Goal: Task Accomplishment & Management: Use online tool/utility

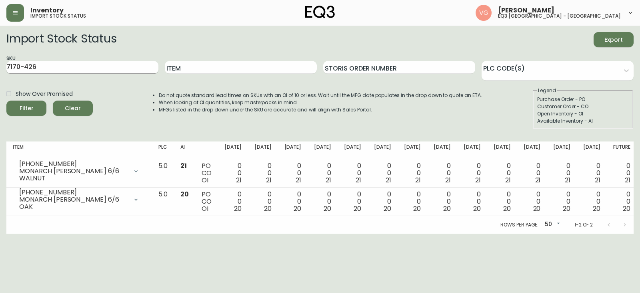
click at [89, 68] on input "7170-426" at bounding box center [82, 67] width 152 height 13
type input "7170-416"
click at [6, 100] on button "Filter" at bounding box center [26, 107] width 40 height 15
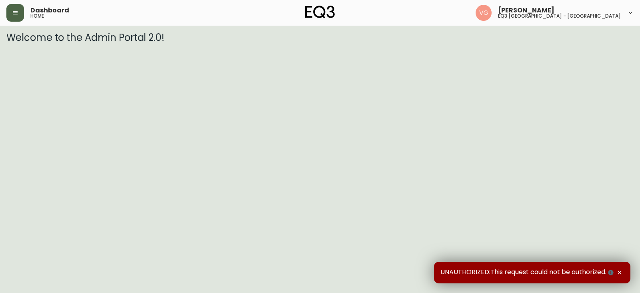
drag, startPoint x: 16, startPoint y: 12, endPoint x: 15, endPoint y: 19, distance: 6.9
click at [16, 12] on icon "button" at bounding box center [15, 13] width 6 height 6
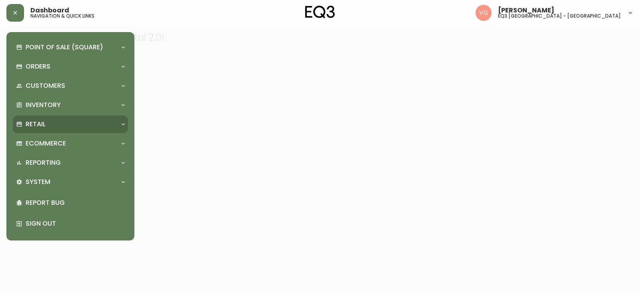
click at [51, 121] on div "Retail" at bounding box center [66, 124] width 101 height 9
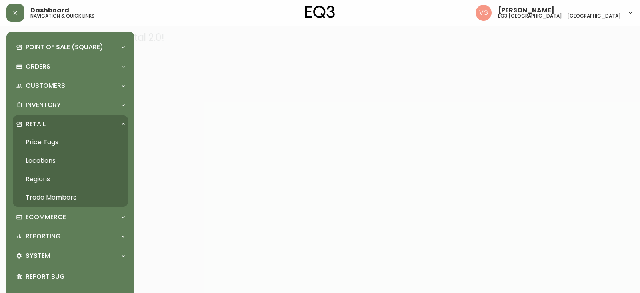
click at [66, 193] on link "Trade Members" at bounding box center [70, 197] width 115 height 18
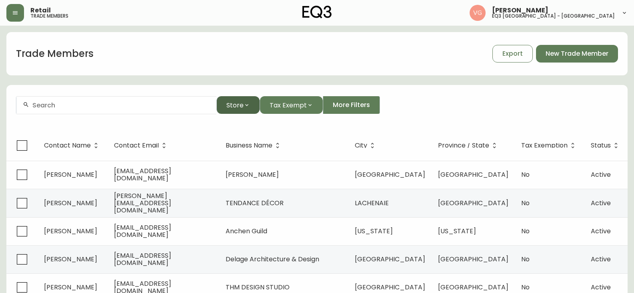
click at [235, 105] on span "Store" at bounding box center [235, 105] width 17 height 10
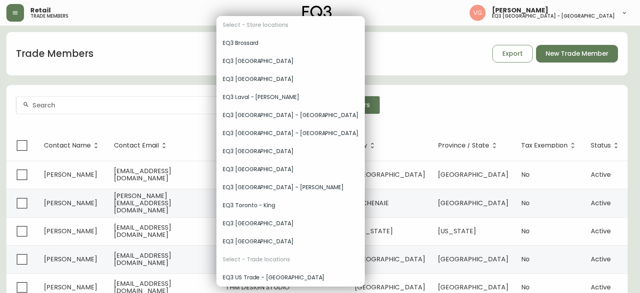
click at [238, 112] on span "EQ3 [GEOGRAPHIC_DATA] - [GEOGRAPHIC_DATA]" at bounding box center [291, 115] width 136 height 8
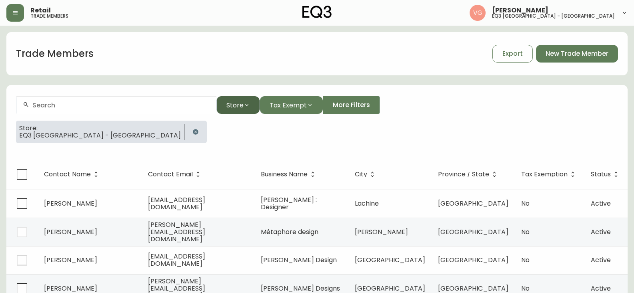
click at [247, 104] on icon "button" at bounding box center [247, 105] width 6 height 6
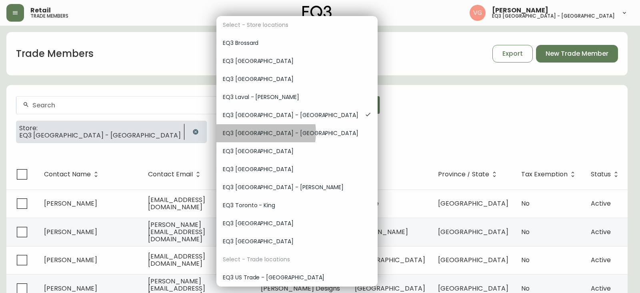
click at [258, 132] on span "EQ3 [GEOGRAPHIC_DATA] - [GEOGRAPHIC_DATA]" at bounding box center [297, 133] width 148 height 8
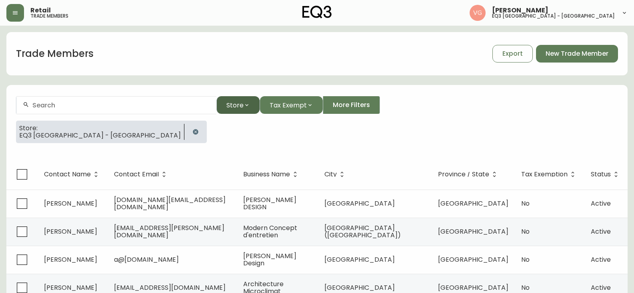
click at [241, 102] on span "Store" at bounding box center [235, 105] width 17 height 10
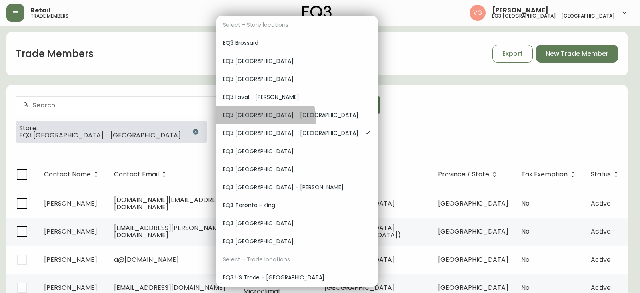
click at [265, 119] on span "EQ3 [GEOGRAPHIC_DATA] - [GEOGRAPHIC_DATA]" at bounding box center [297, 115] width 148 height 8
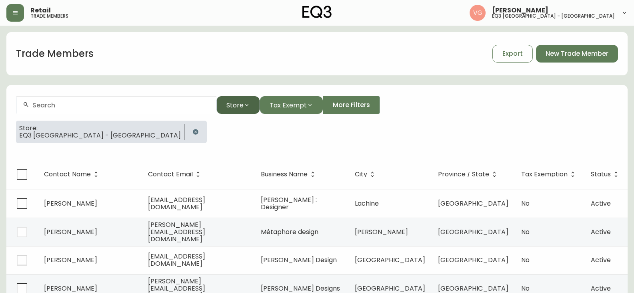
click at [233, 105] on span "Store" at bounding box center [235, 105] width 17 height 10
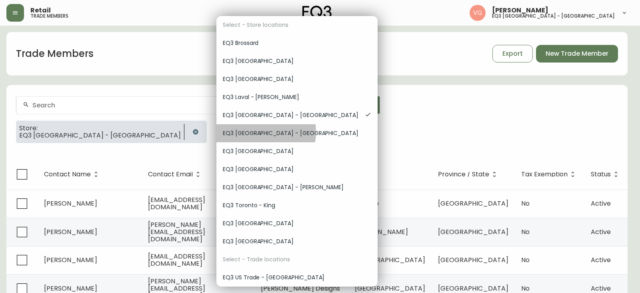
click at [252, 132] on span "EQ3 [GEOGRAPHIC_DATA] - [GEOGRAPHIC_DATA]" at bounding box center [297, 133] width 148 height 8
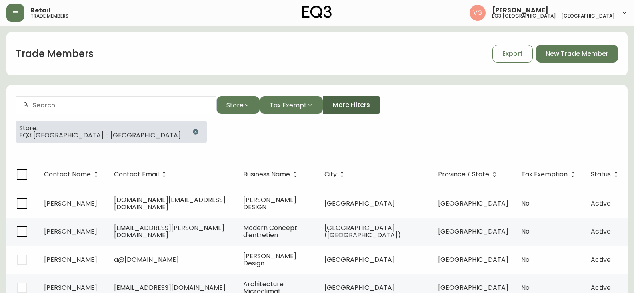
click at [345, 107] on span "More Filters" at bounding box center [351, 104] width 37 height 9
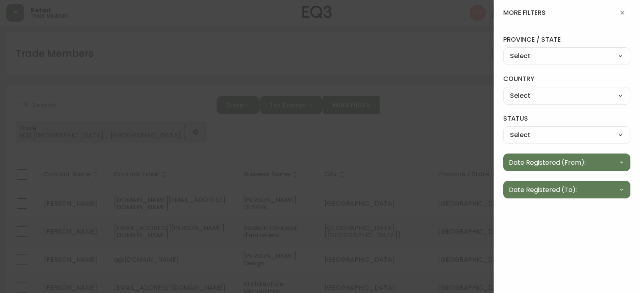
click at [534, 57] on select "Select [US_STATE] [US_STATE] [US_STATE] [US_STATE] [US_STATE] [US_STATE] [US_ST…" at bounding box center [566, 56] width 127 height 12
drag, startPoint x: 580, startPoint y: 21, endPoint x: 575, endPoint y: 42, distance: 21.8
click at [580, 21] on div "more filters" at bounding box center [567, 13] width 146 height 26
click at [585, 137] on select "Select Active Inactive" at bounding box center [566, 135] width 127 height 12
select select "true"
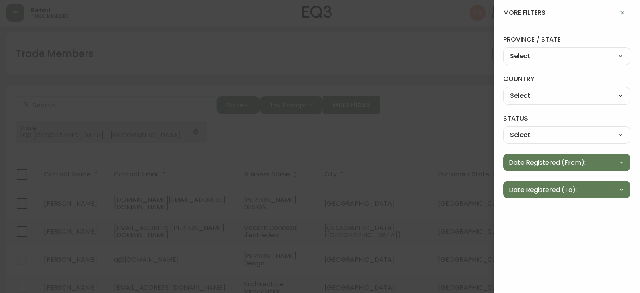
click at [503, 129] on select "Select Active Inactive" at bounding box center [566, 135] width 127 height 12
drag, startPoint x: 555, startPoint y: 255, endPoint x: 567, endPoint y: 130, distance: 125.4
click at [558, 244] on div "more filters province / state Select Select [US_STATE] [US_STATE] [US_STATE] [U…" at bounding box center [567, 146] width 146 height 293
click at [620, 10] on icon "button" at bounding box center [623, 13] width 6 height 6
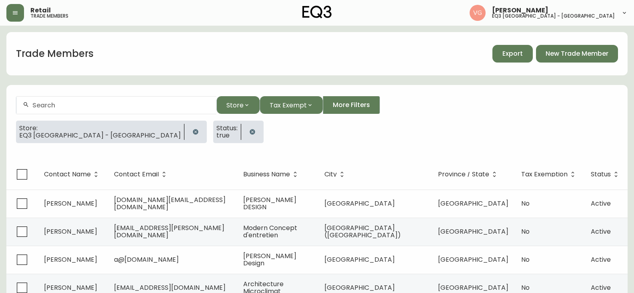
click at [499, 52] on button "Export" at bounding box center [513, 54] width 40 height 18
click at [512, 51] on span "Export" at bounding box center [513, 53] width 20 height 9
